Goal: Task Accomplishment & Management: Complete application form

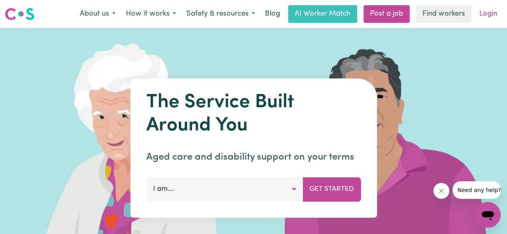
click at [486, 16] on link "Login" at bounding box center [488, 14] width 28 height 18
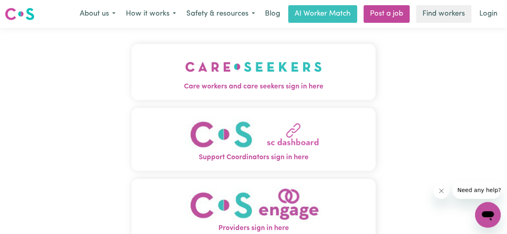
click at [271, 79] on img "Care workers and care seekers sign in here" at bounding box center [253, 67] width 137 height 30
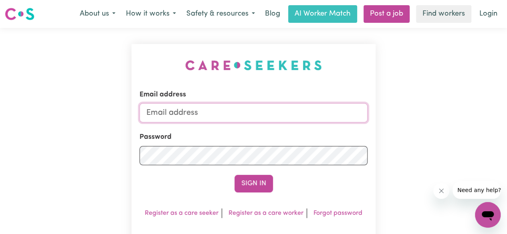
click at [188, 115] on input "Email address" at bounding box center [253, 112] width 228 height 19
click at [271, 211] on link "Register as a care worker" at bounding box center [265, 213] width 75 height 6
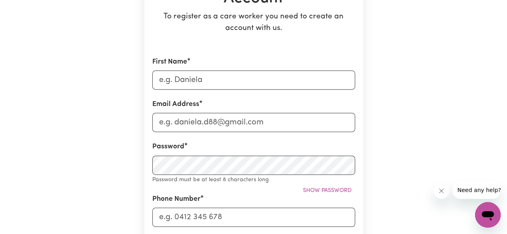
scroll to position [125, 0]
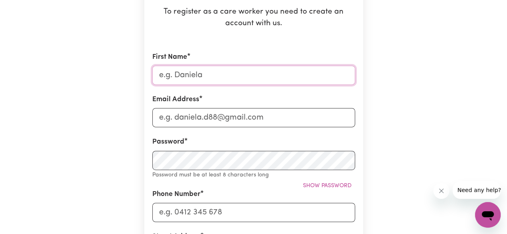
click at [209, 73] on input "First Name" at bounding box center [253, 75] width 203 height 19
type input "[PERSON_NAME]"
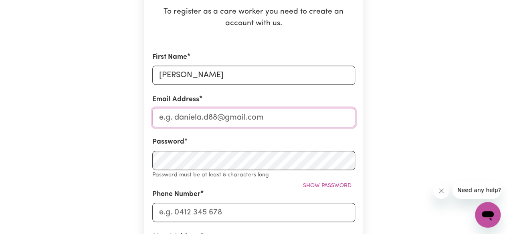
type input "[EMAIL_ADDRESS][DOMAIN_NAME]"
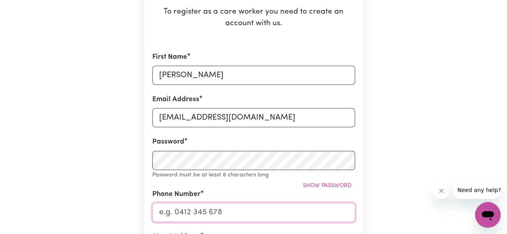
type input "0408499608"
click at [321, 188] on span "Show password" at bounding box center [327, 186] width 48 height 6
click at [333, 189] on button "Hide password" at bounding box center [329, 186] width 52 height 12
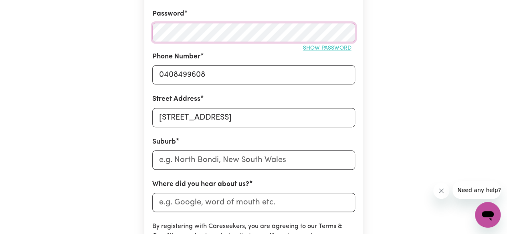
scroll to position [278, 0]
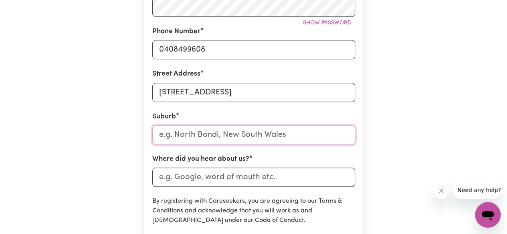
click at [187, 133] on input "text" at bounding box center [253, 134] width 203 height 19
click at [283, 91] on input "[STREET_ADDRESS]" at bounding box center [253, 92] width 203 height 19
type input "[STREET_ADDRESS],"
click at [169, 138] on input "text" at bounding box center [253, 134] width 203 height 19
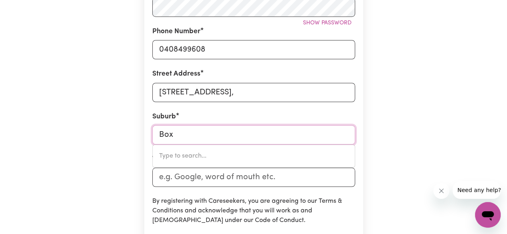
type input "Box"
type input "[GEOGRAPHIC_DATA], 2257"
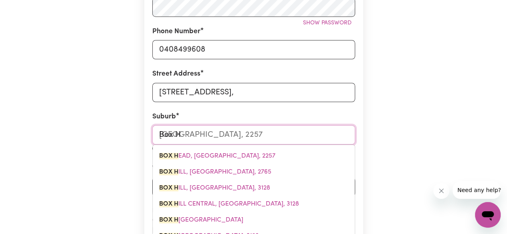
type input "Box Hi"
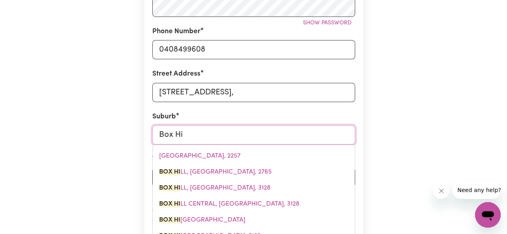
type input "[STREET_ADDRESS]"
type input "Box Hil"
type input "Box HilL, [GEOGRAPHIC_DATA], 2765"
type input "[GEOGRAPHIC_DATA]"
type input "[STREET_ADDRESS]"
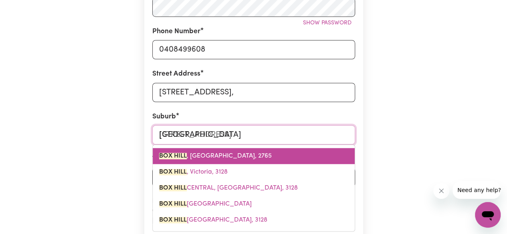
click at [240, 157] on span "[GEOGRAPHIC_DATA], 2765" at bounding box center [215, 156] width 113 height 6
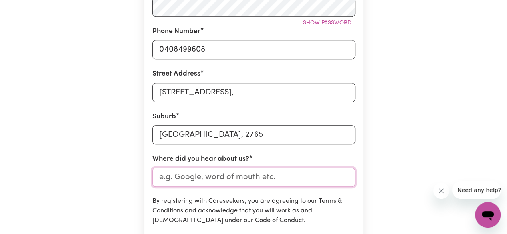
click at [231, 178] on input "Where did you hear about us?" at bounding box center [253, 177] width 203 height 19
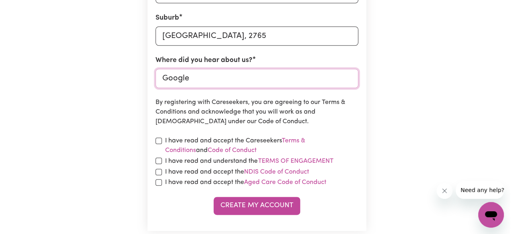
scroll to position [378, 0]
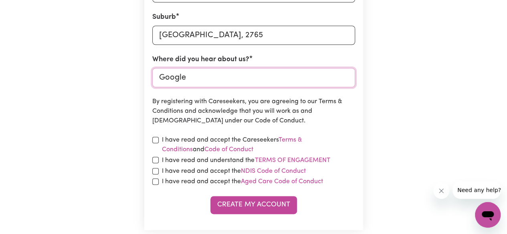
type input "Google"
click at [153, 141] on input "checkbox" at bounding box center [155, 140] width 6 height 6
checkbox input "true"
click at [157, 163] on input "checkbox" at bounding box center [155, 160] width 6 height 6
checkbox input "true"
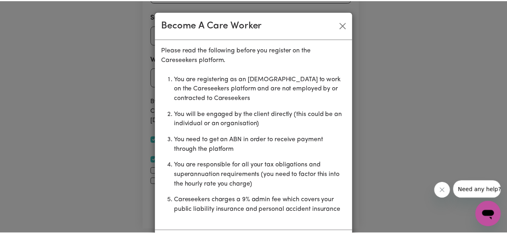
scroll to position [36, 0]
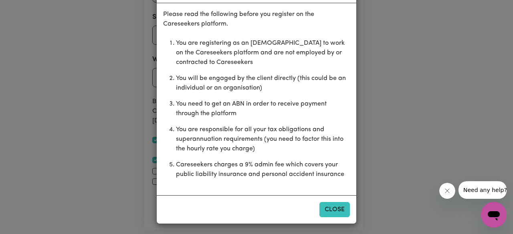
click at [340, 212] on button "Close" at bounding box center [334, 209] width 30 height 15
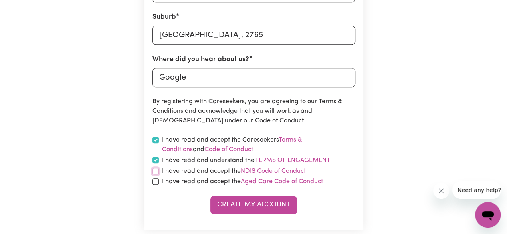
click at [155, 171] on input "checkbox" at bounding box center [155, 171] width 6 height 6
checkbox input "true"
click at [155, 185] on input "checkbox" at bounding box center [155, 182] width 6 height 6
checkbox input "true"
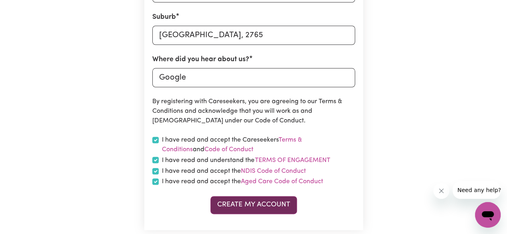
click at [264, 208] on button "Create My Account" at bounding box center [253, 205] width 87 height 18
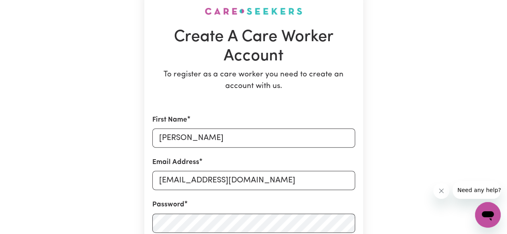
scroll to position [0, 0]
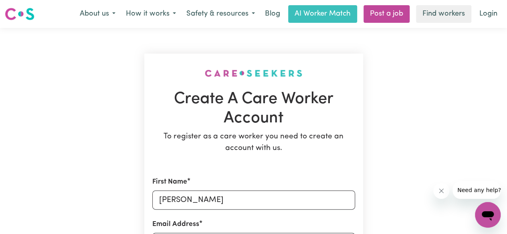
click at [490, 15] on link "Login" at bounding box center [488, 14] width 28 height 18
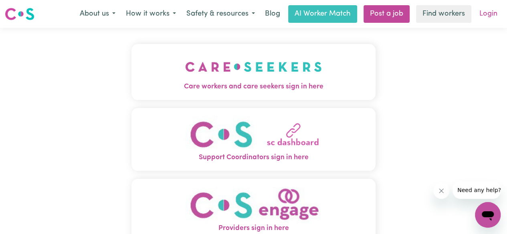
click at [488, 16] on link "Login" at bounding box center [488, 14] width 28 height 18
click at [316, 75] on img "Care workers and care seekers sign in here" at bounding box center [253, 67] width 137 height 30
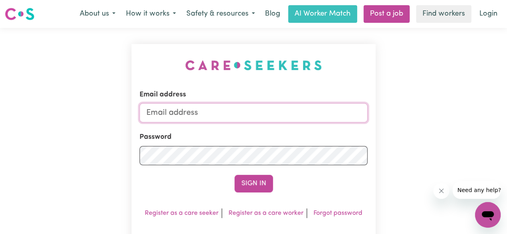
click at [175, 116] on input "Email address" at bounding box center [253, 112] width 228 height 19
type input "[EMAIL_ADDRESS][DOMAIN_NAME]"
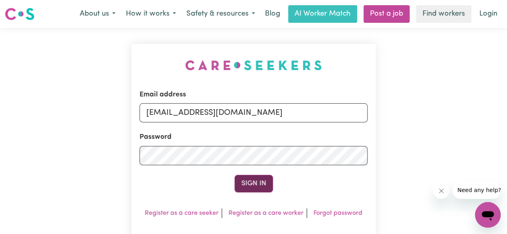
click at [256, 182] on button "Sign In" at bounding box center [253, 184] width 38 height 18
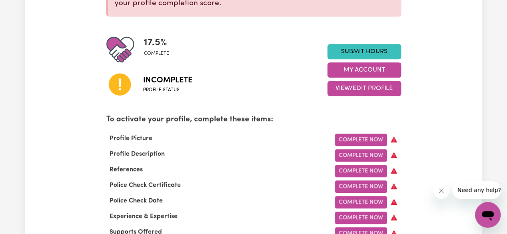
scroll to position [175, 0]
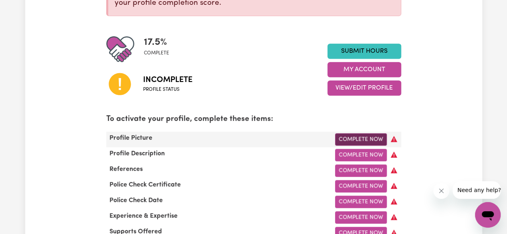
click at [370, 140] on link "Complete Now" at bounding box center [361, 139] width 52 height 12
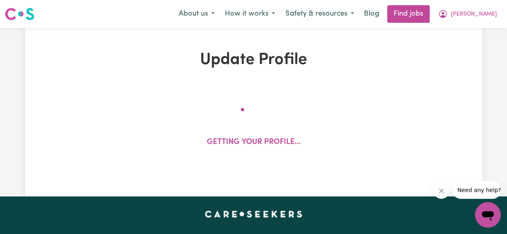
select select "[DEMOGRAPHIC_DATA]"
select select "[DEMOGRAPHIC_DATA] Citizen"
select select "Studying a healthcare related degree or qualification"
select select "40"
select select "55"
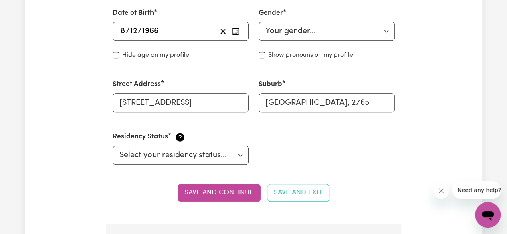
scroll to position [354, 0]
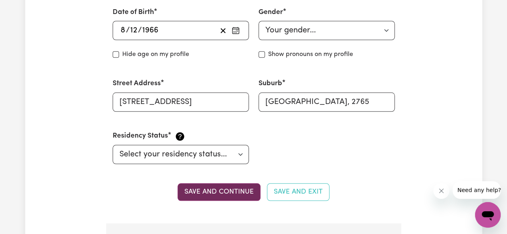
click at [234, 198] on button "Save and continue" at bounding box center [219, 193] width 83 height 18
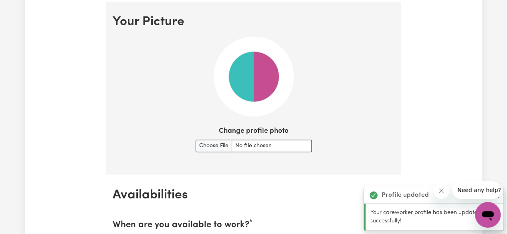
scroll to position [577, 0]
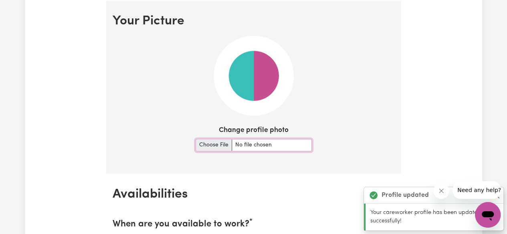
click at [210, 149] on input "Change profile photo" at bounding box center [254, 145] width 116 height 12
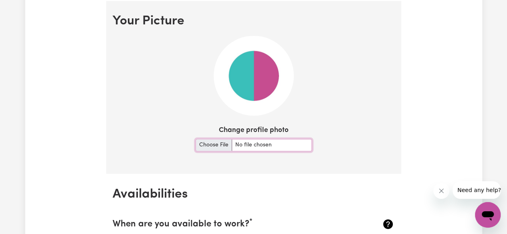
type input "C:\fakepath\[PERSON_NAME] 2.jpg"
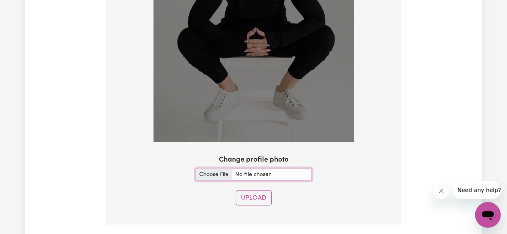
scroll to position [720, 0]
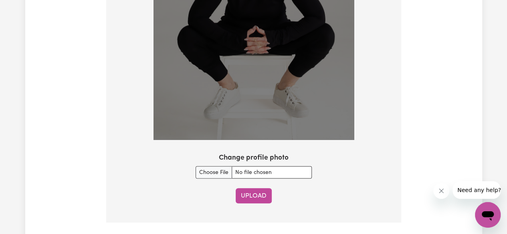
click at [250, 196] on button "Upload" at bounding box center [254, 195] width 36 height 15
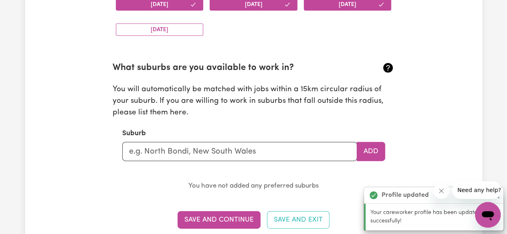
scroll to position [848, 0]
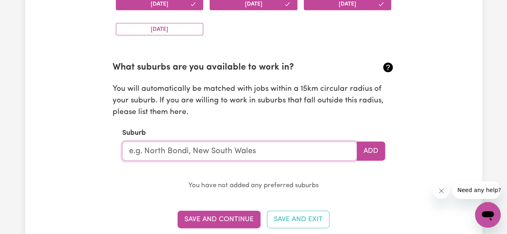
click at [151, 151] on input "text" at bounding box center [239, 151] width 235 height 19
type input "Box"
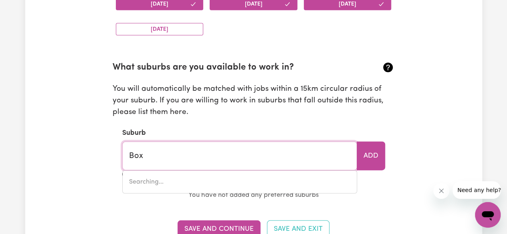
type input "[GEOGRAPHIC_DATA], 2257"
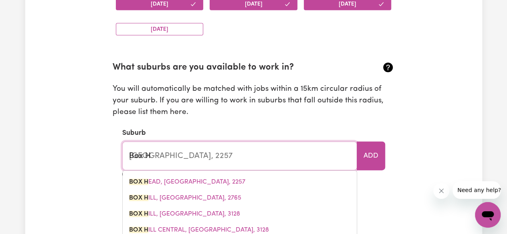
type input "Box Hi"
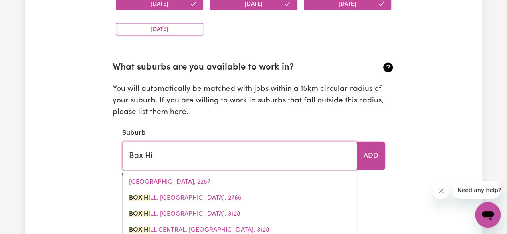
type input "[STREET_ADDRESS]"
type input "Box Hil"
type input "Box HilL, [GEOGRAPHIC_DATA], 2765"
type input "[GEOGRAPHIC_DATA]"
type input "[STREET_ADDRESS]"
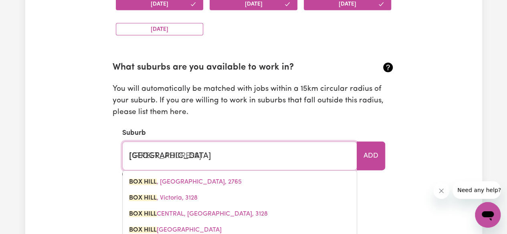
type input "[GEOGRAPHIC_DATA],"
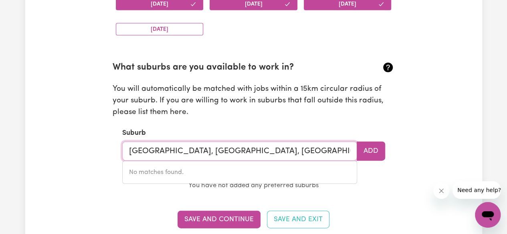
type input "[GEOGRAPHIC_DATA], [GEOGRAPHIC_DATA], [GEOGRAPHIC_DATA], [GEOGRAPHIC_DATA]"
click at [377, 149] on button "Add" at bounding box center [371, 151] width 28 height 19
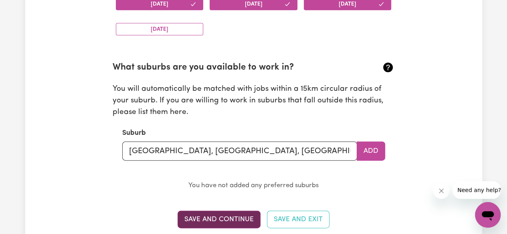
click at [230, 222] on button "Save and Continue" at bounding box center [219, 220] width 83 height 18
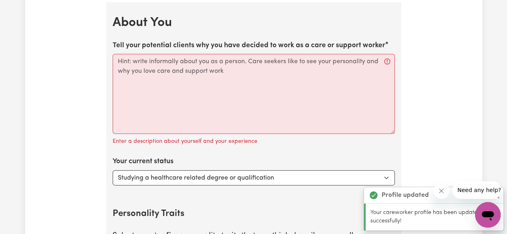
scroll to position [1097, 0]
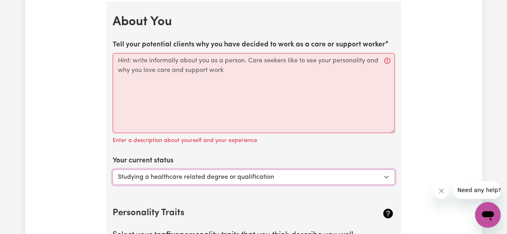
click at [380, 176] on select "Select... Studying a healthcare related degree or qualification Studying a non-…" at bounding box center [254, 177] width 282 height 15
click at [364, 177] on select "Select... Studying a healthcare related degree or qualification Studying a non-…" at bounding box center [254, 177] width 282 height 15
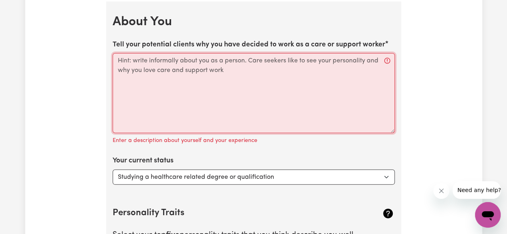
click at [120, 63] on textarea "Tell your potential clients why you have decided to work as a care or support w…" at bounding box center [254, 93] width 282 height 80
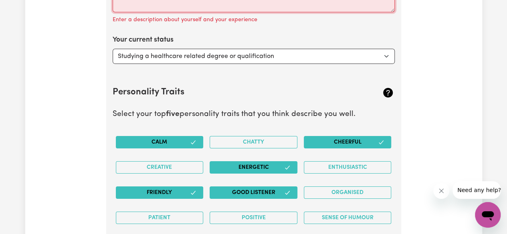
scroll to position [1222, 0]
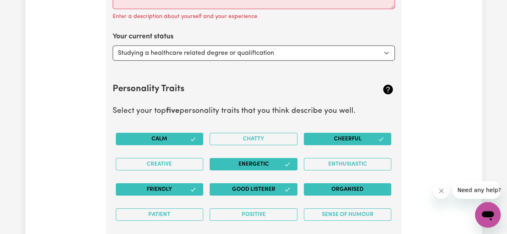
click at [363, 191] on button "Organised" at bounding box center [348, 190] width 88 height 12
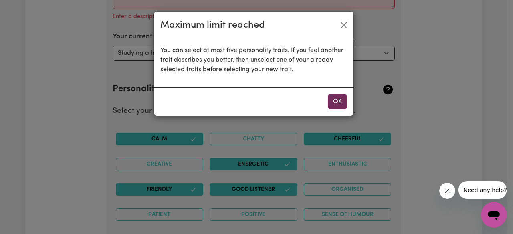
click at [337, 99] on button "OK" at bounding box center [337, 101] width 19 height 15
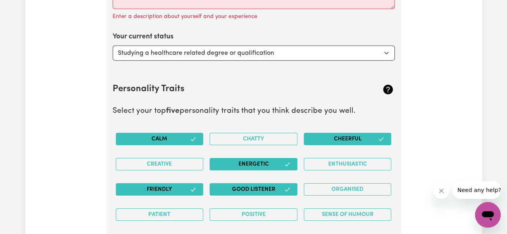
click at [147, 186] on button "Friendly" at bounding box center [160, 190] width 88 height 12
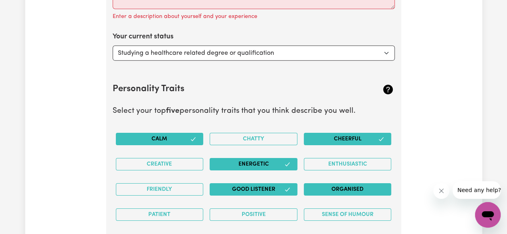
click at [355, 190] on button "Organised" at bounding box center [348, 190] width 88 height 12
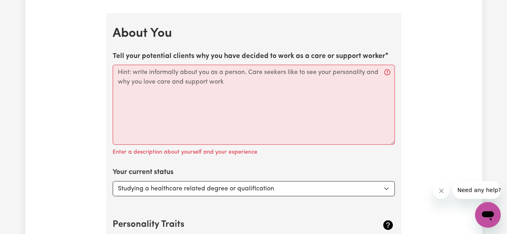
scroll to position [1085, 0]
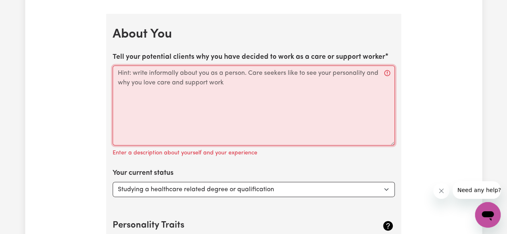
click at [118, 70] on textarea "Tell your potential clients why you have decided to work as a care or support w…" at bounding box center [254, 106] width 282 height 80
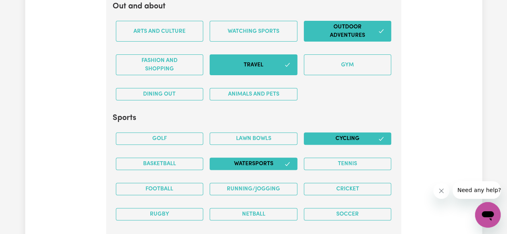
scroll to position [1605, 0]
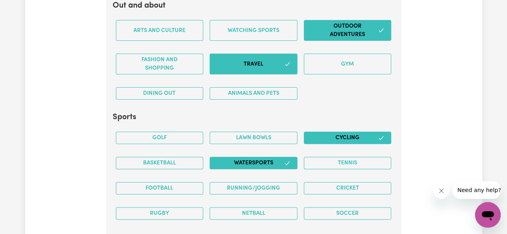
type textarea "I have always been drawn to caring for others and find it deeply rewarding to k…"
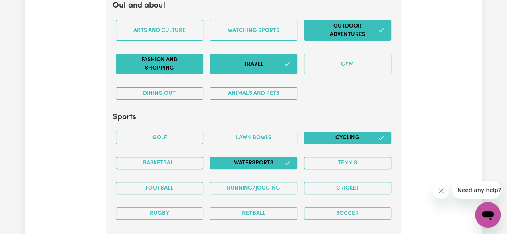
click at [137, 58] on button "Fashion and shopping" at bounding box center [160, 64] width 88 height 21
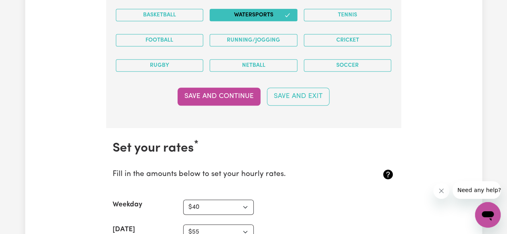
scroll to position [1755, 0]
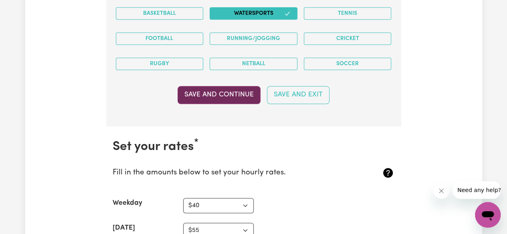
click at [201, 93] on button "Save and Continue" at bounding box center [219, 95] width 83 height 18
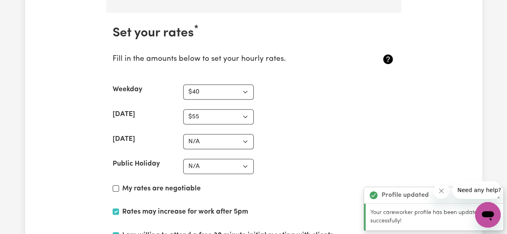
scroll to position [1875, 0]
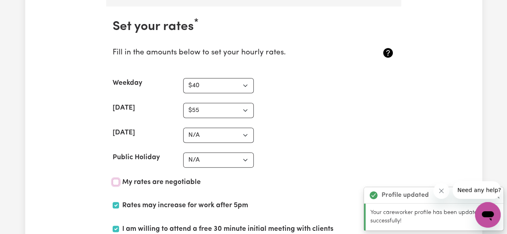
click at [117, 179] on input "My rates are negotiable" at bounding box center [116, 182] width 6 height 6
checkbox input "true"
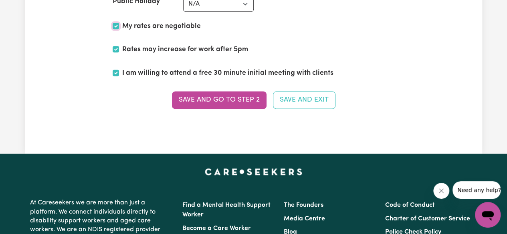
scroll to position [2033, 0]
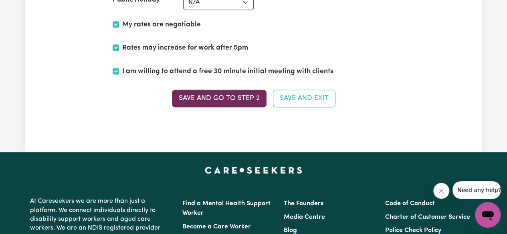
click at [230, 92] on button "Save and go to Step 2" at bounding box center [219, 99] width 95 height 18
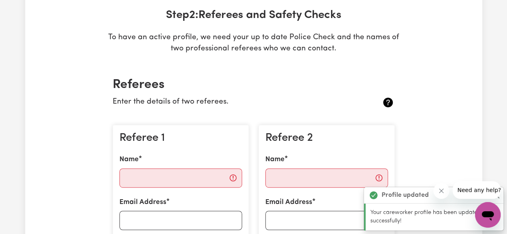
scroll to position [124, 0]
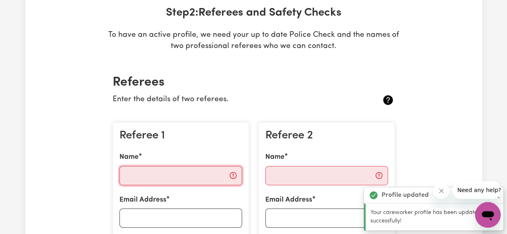
click at [145, 178] on input "Name" at bounding box center [180, 175] width 123 height 19
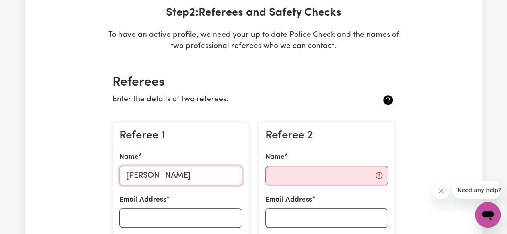
type input "[PERSON_NAME]"
click at [159, 216] on input "Email Address" at bounding box center [180, 218] width 123 height 19
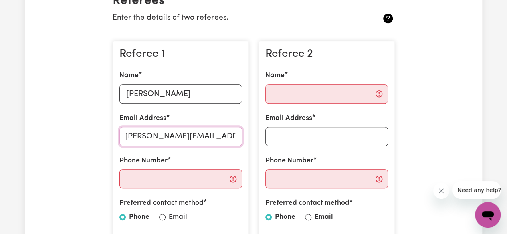
scroll to position [208, 0]
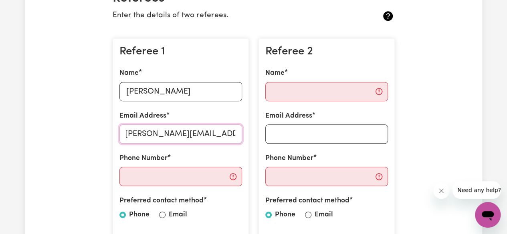
type input "[PERSON_NAME][EMAIL_ADDRESS][DOMAIN_NAME]"
click at [153, 177] on input "Phone Number" at bounding box center [180, 176] width 123 height 19
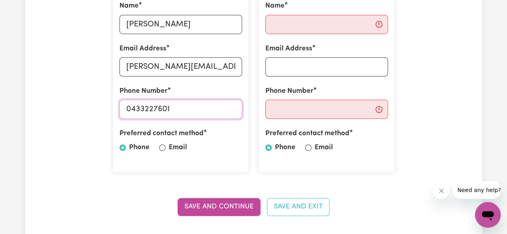
scroll to position [283, 0]
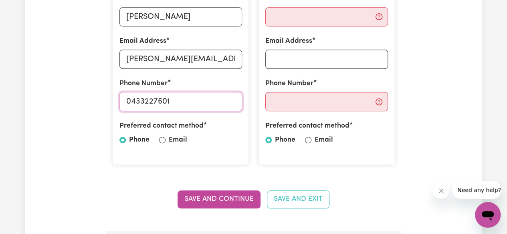
type input "0433227601"
click at [160, 143] on div at bounding box center [162, 140] width 6 height 10
click at [164, 143] on div at bounding box center [162, 140] width 6 height 10
click at [162, 143] on div at bounding box center [162, 140] width 6 height 10
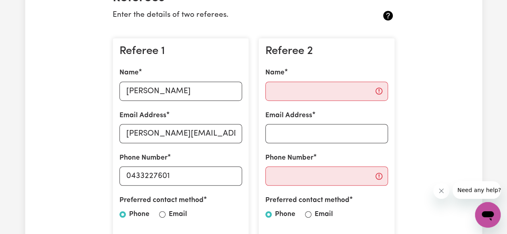
scroll to position [199, 0]
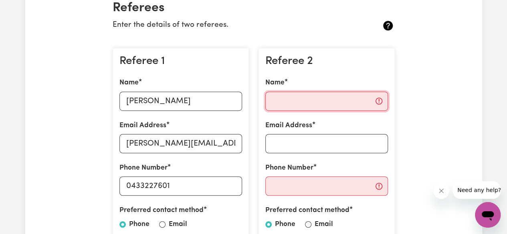
click at [284, 100] on input "Name" at bounding box center [326, 101] width 123 height 19
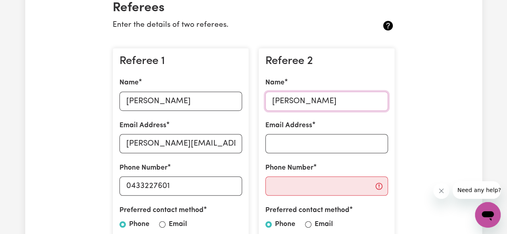
type input "[PERSON_NAME]"
click at [289, 146] on input "Email Address" at bounding box center [326, 143] width 123 height 19
drag, startPoint x: 289, startPoint y: 146, endPoint x: 141, endPoint y: 36, distance: 184.2
click at [141, 36] on section "Referees Enter the details of two referees. Referee 1 Name [PERSON_NAME] Email …" at bounding box center [253, 152] width 295 height 328
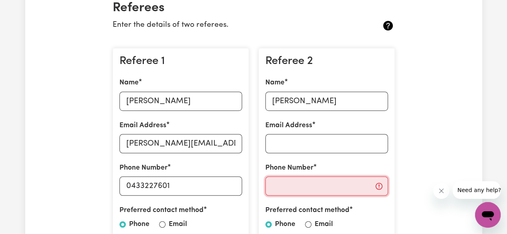
click at [283, 192] on input "Phone Number" at bounding box center [326, 186] width 123 height 19
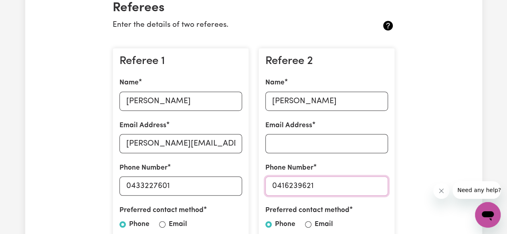
type input "0416239621"
click at [281, 142] on input "Email Address" at bounding box center [326, 143] width 123 height 19
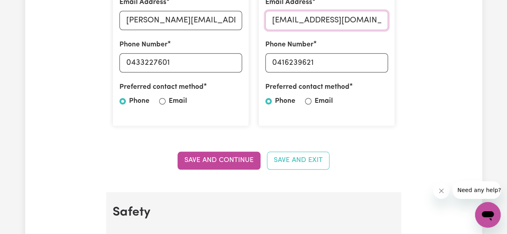
scroll to position [324, 0]
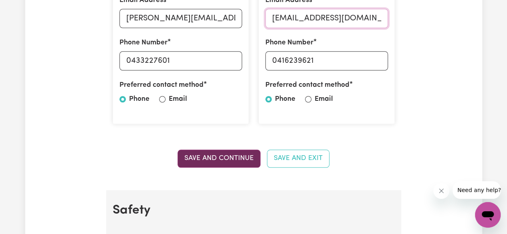
type input "[EMAIL_ADDRESS][DOMAIN_NAME]"
click at [222, 165] on button "Save and Continue" at bounding box center [219, 159] width 83 height 18
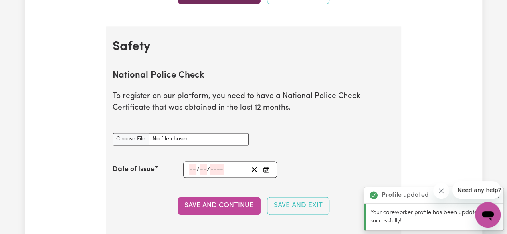
scroll to position [514, 0]
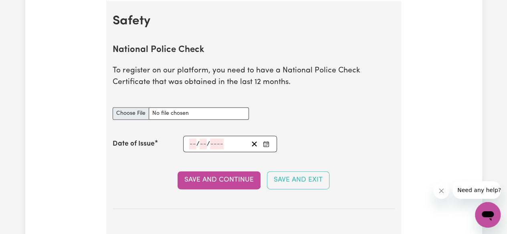
click at [140, 117] on input "National Police Check document" at bounding box center [181, 113] width 136 height 12
click at [128, 117] on input "National Police Check document" at bounding box center [181, 113] width 136 height 12
type input "C:\fakepath\NCC9 [DATE].pdf"
click at [191, 144] on input "number" at bounding box center [192, 144] width 7 height 11
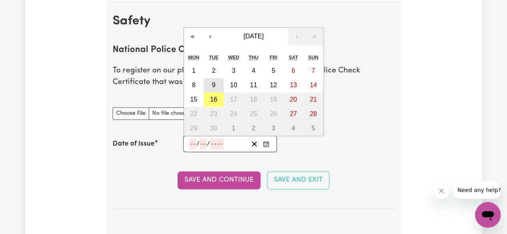
click at [212, 83] on abbr "9" at bounding box center [214, 85] width 4 height 7
type input "[DATE]"
type input "9"
type input "2025"
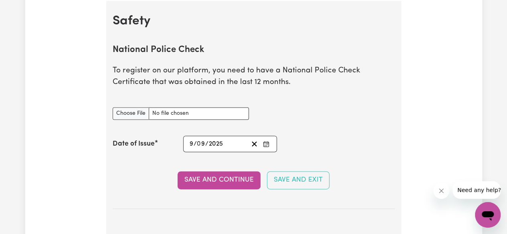
click at [212, 87] on p "To register on our platform, you need to have a National Police Check Certifica…" at bounding box center [254, 76] width 282 height 23
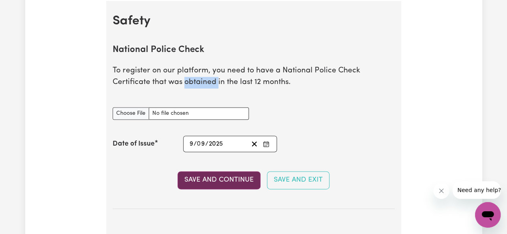
click at [229, 182] on button "Save and Continue" at bounding box center [219, 180] width 83 height 18
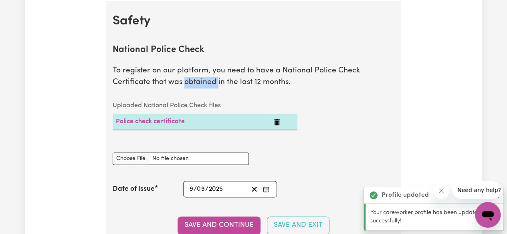
click at [325, 143] on div "National Police Check document" at bounding box center [254, 159] width 292 height 32
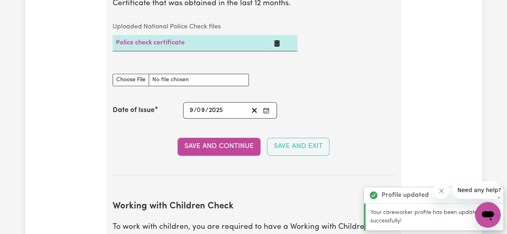
scroll to position [592, 0]
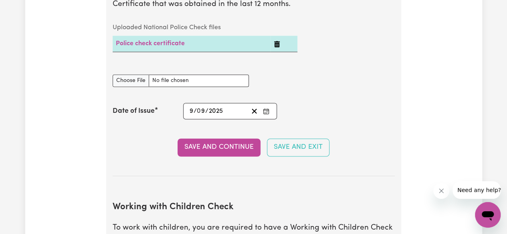
click at [441, 194] on icon "Close message from company" at bounding box center [441, 191] width 6 height 6
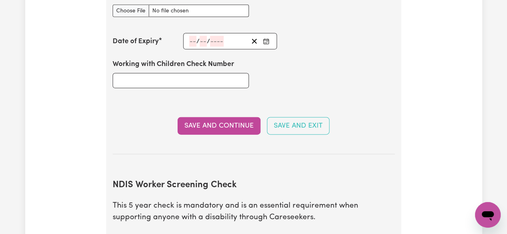
scroll to position [863, 0]
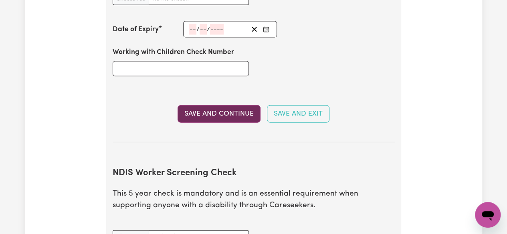
click at [234, 112] on button "Save and Continue" at bounding box center [219, 114] width 83 height 18
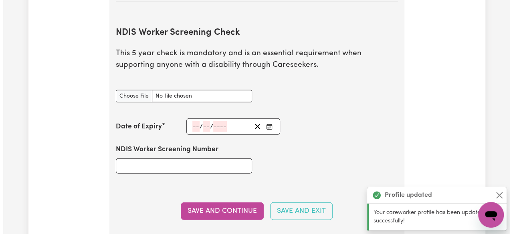
scroll to position [1017, 0]
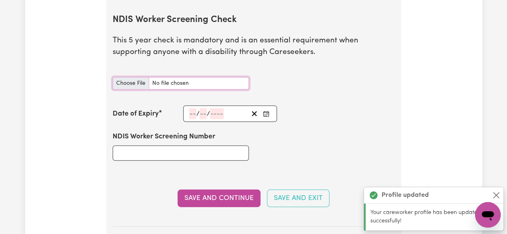
click at [132, 82] on input "NDIS Worker Screening Check document" at bounding box center [181, 83] width 136 height 12
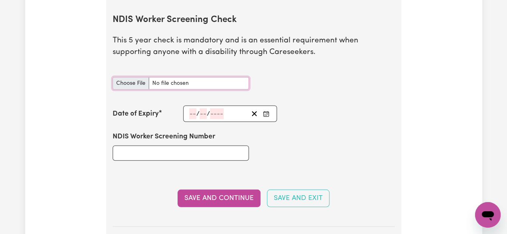
type input "C:\fakepath\Screenshot [DATE] 7.16.39 am.jpeg"
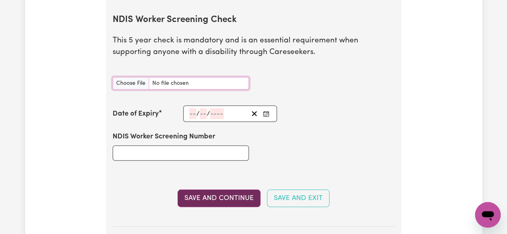
click at [228, 200] on button "Save and Continue" at bounding box center [219, 199] width 83 height 18
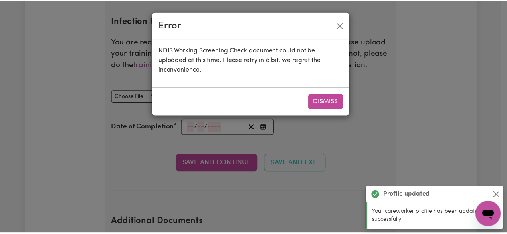
scroll to position [1254, 0]
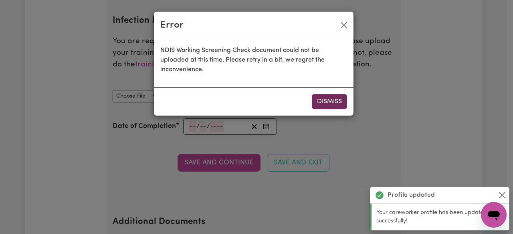
click at [334, 104] on button "Dismiss" at bounding box center [329, 101] width 35 height 15
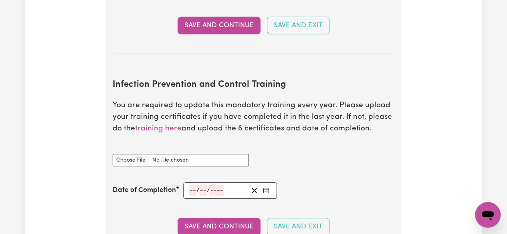
scroll to position [1189, 0]
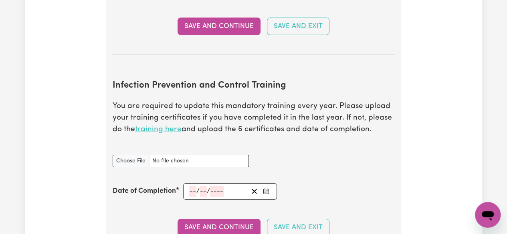
click at [159, 130] on link "training here" at bounding box center [158, 130] width 46 height 8
